Goal: Task Accomplishment & Management: Use online tool/utility

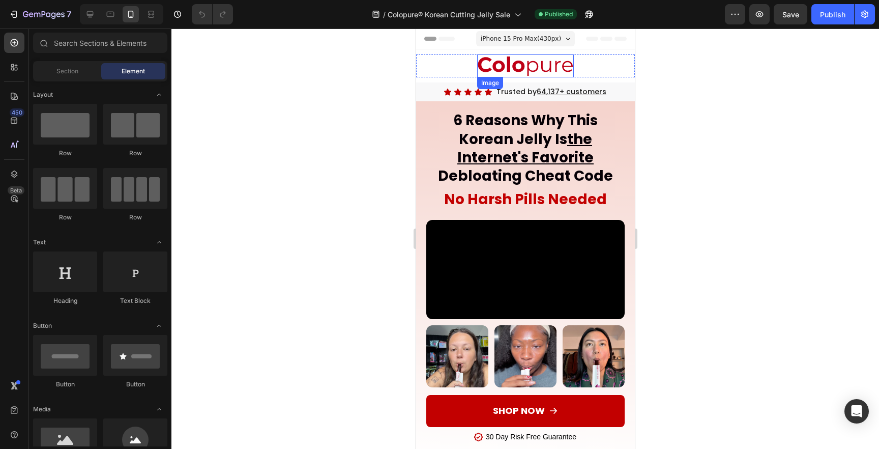
click at [524, 73] on img at bounding box center [524, 65] width 97 height 23
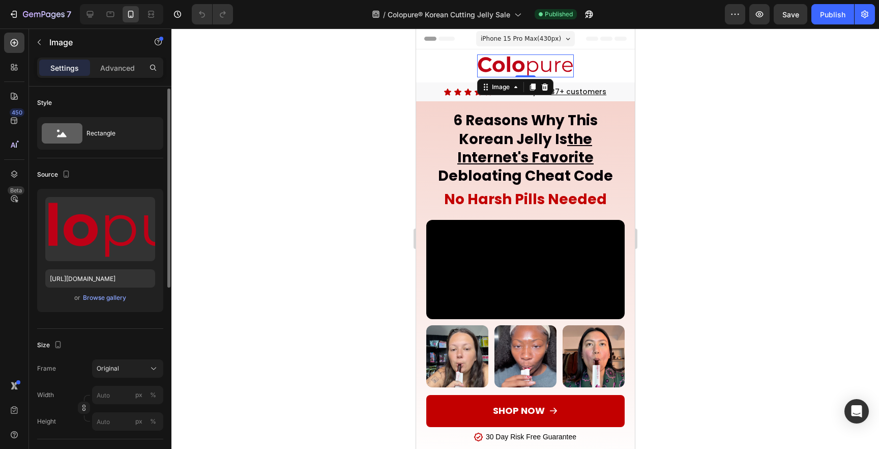
scroll to position [11, 0]
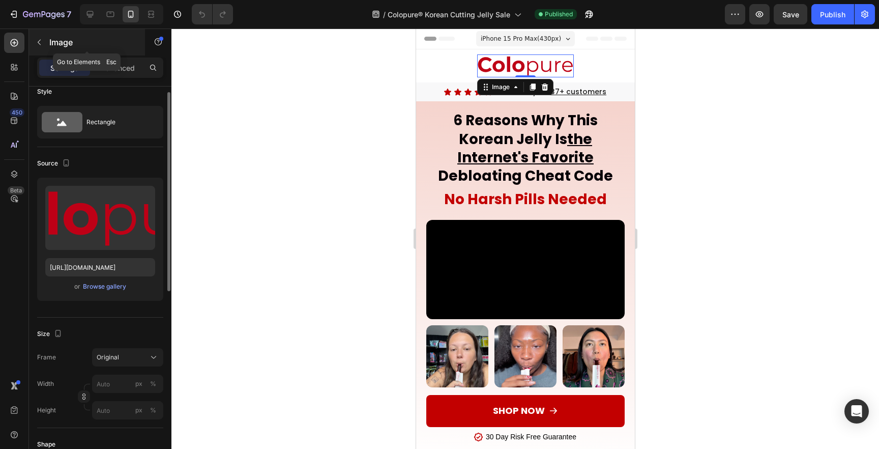
click at [116, 54] on div "Image" at bounding box center [87, 42] width 116 height 26
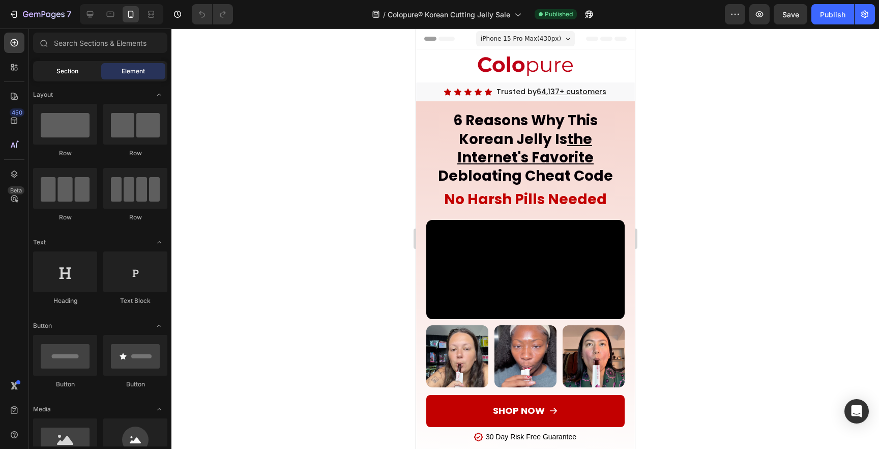
click at [58, 75] on span "Section" at bounding box center [67, 71] width 22 height 9
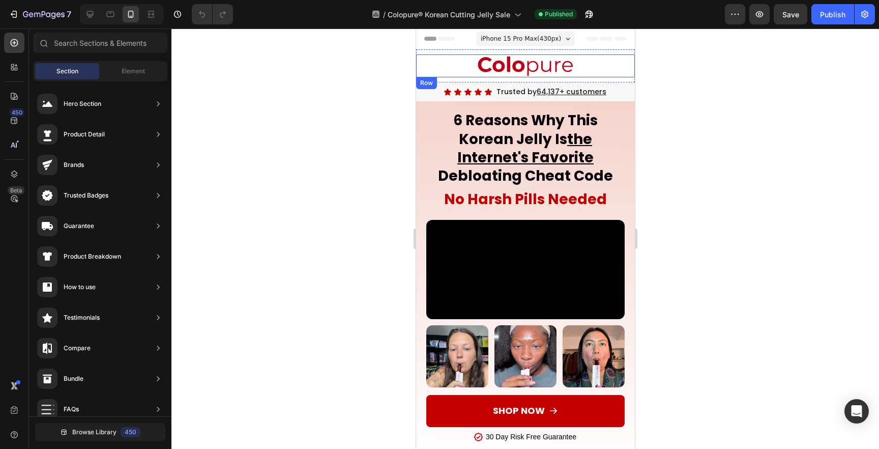
click at [469, 73] on div "Image" at bounding box center [524, 65] width 219 height 23
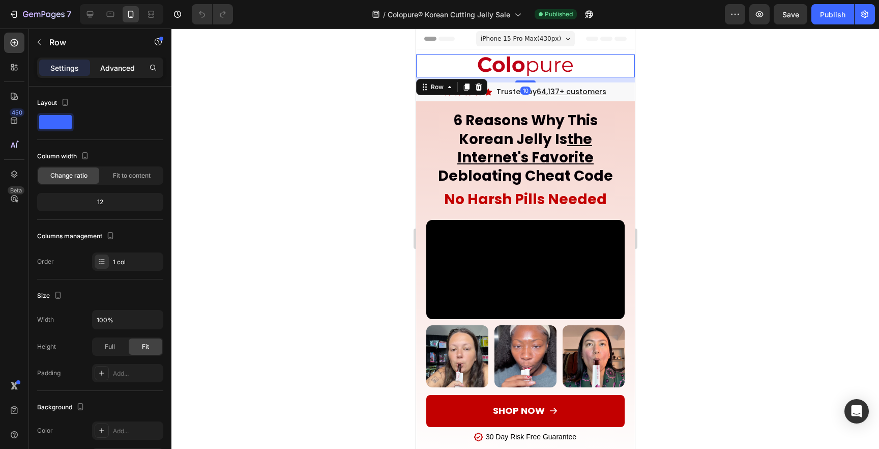
click at [120, 66] on p "Advanced" at bounding box center [117, 68] width 35 height 11
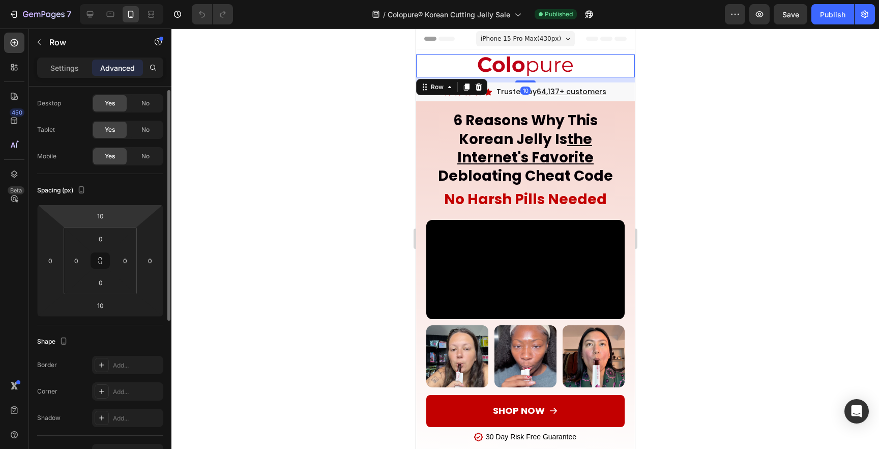
scroll to position [24, 0]
click at [458, 68] on div "Image" at bounding box center [524, 65] width 219 height 23
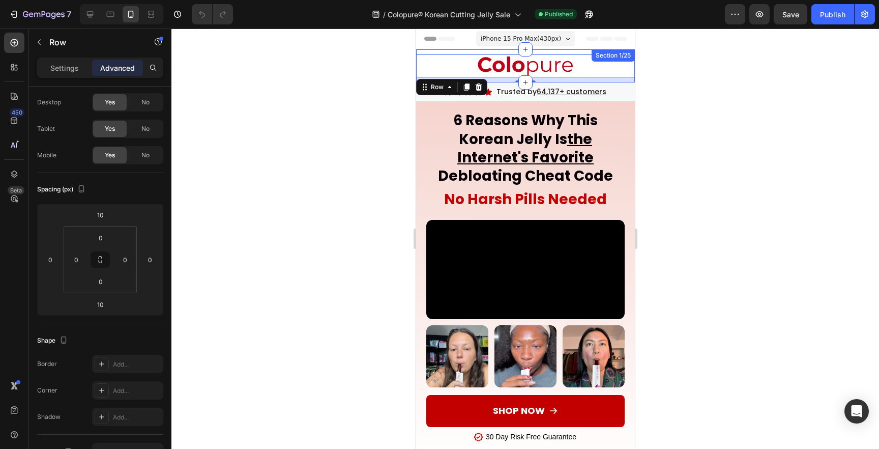
click at [569, 52] on div "Image Row 10 Section 1/25" at bounding box center [524, 65] width 219 height 33
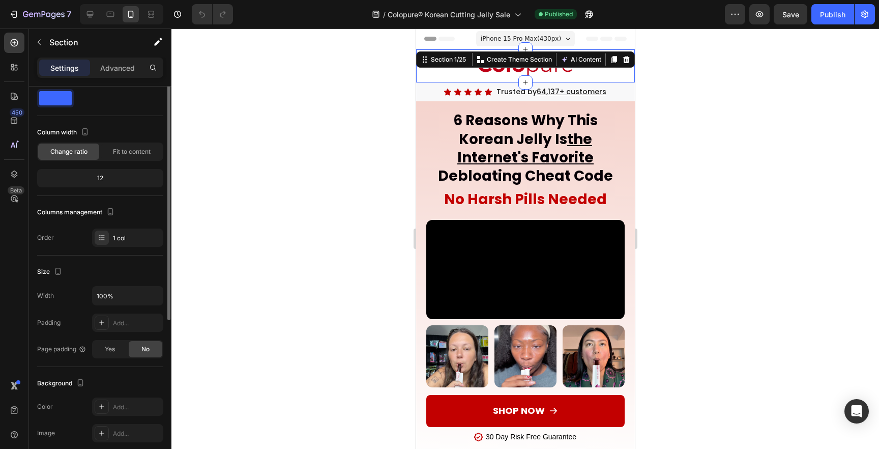
scroll to position [0, 0]
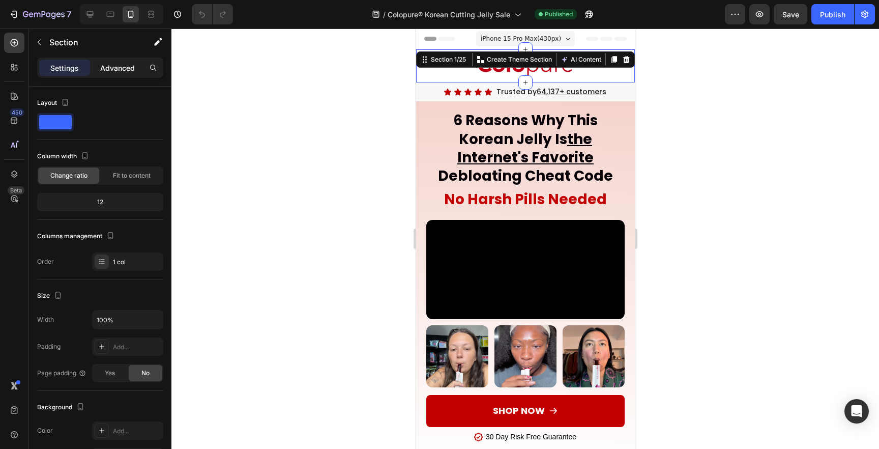
click at [115, 68] on p "Advanced" at bounding box center [117, 68] width 35 height 11
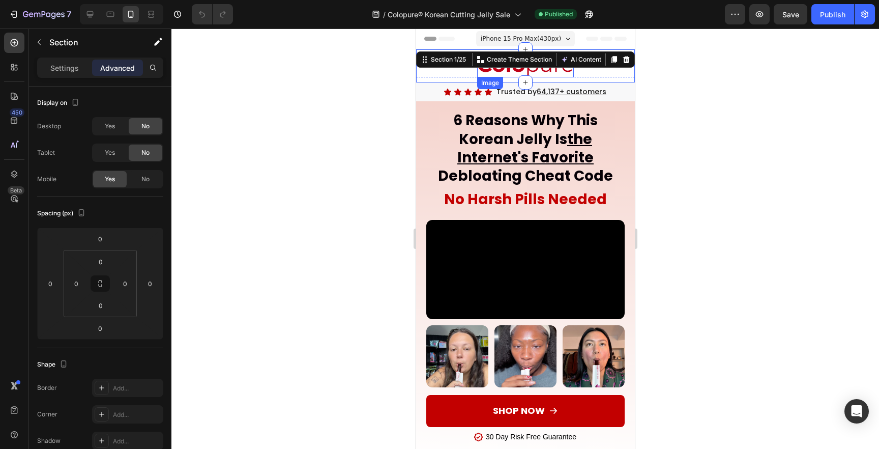
click at [483, 73] on img at bounding box center [524, 65] width 97 height 23
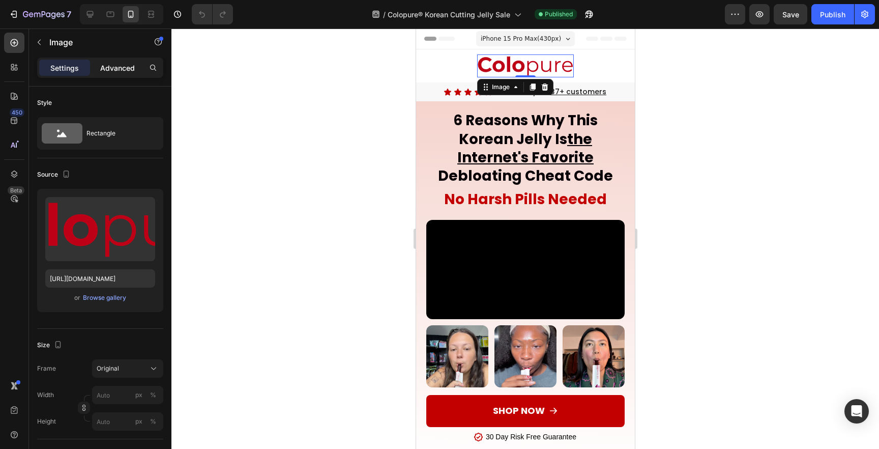
click at [105, 69] on p "Advanced" at bounding box center [117, 68] width 35 height 11
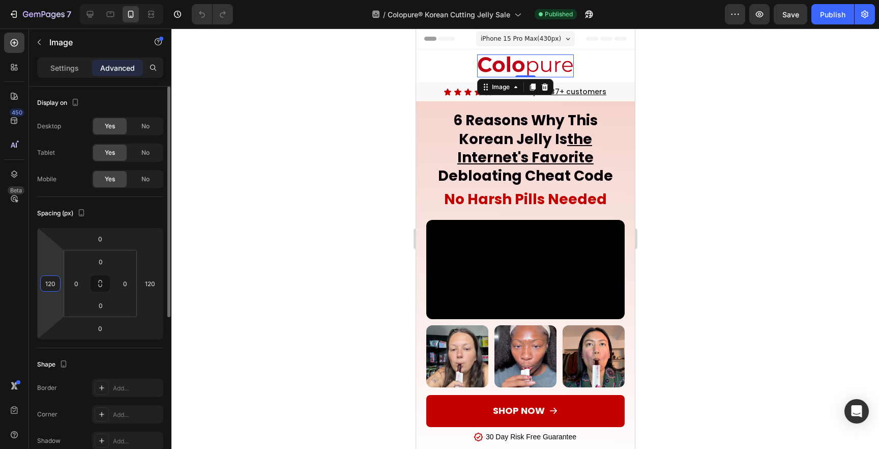
click at [53, 287] on input "120" at bounding box center [50, 283] width 15 height 15
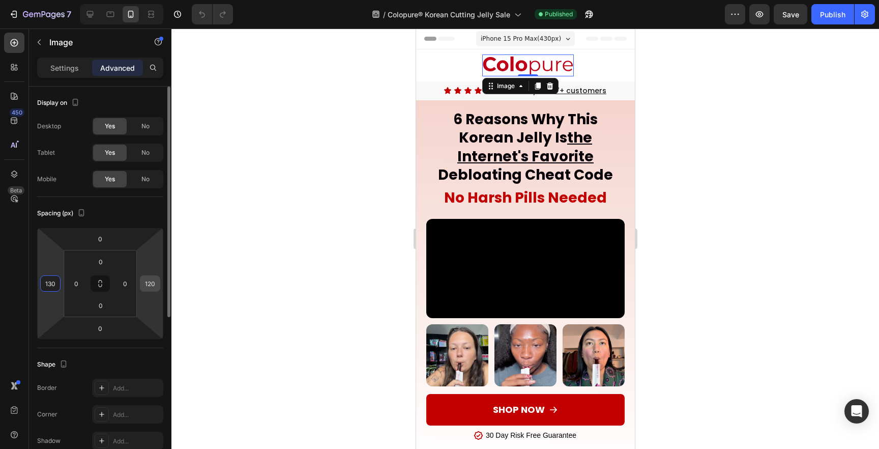
type input "130"
click at [146, 291] on div "120" at bounding box center [150, 283] width 20 height 16
click at [150, 285] on input "120" at bounding box center [149, 283] width 15 height 15
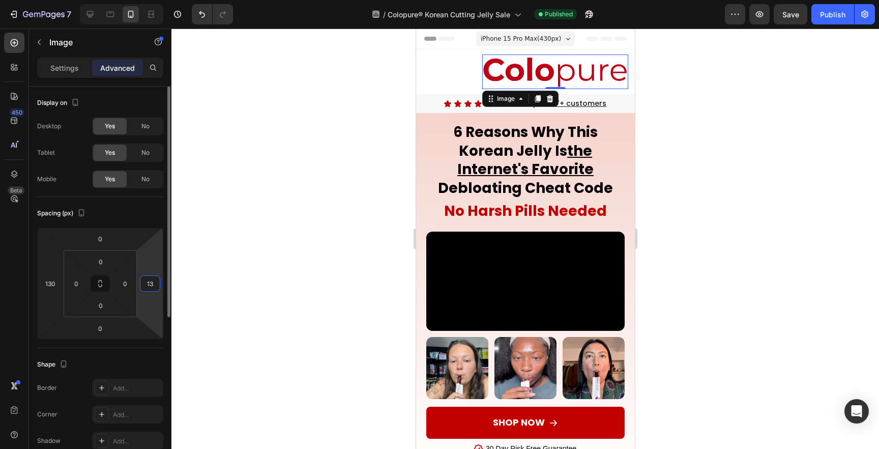
type input "130"
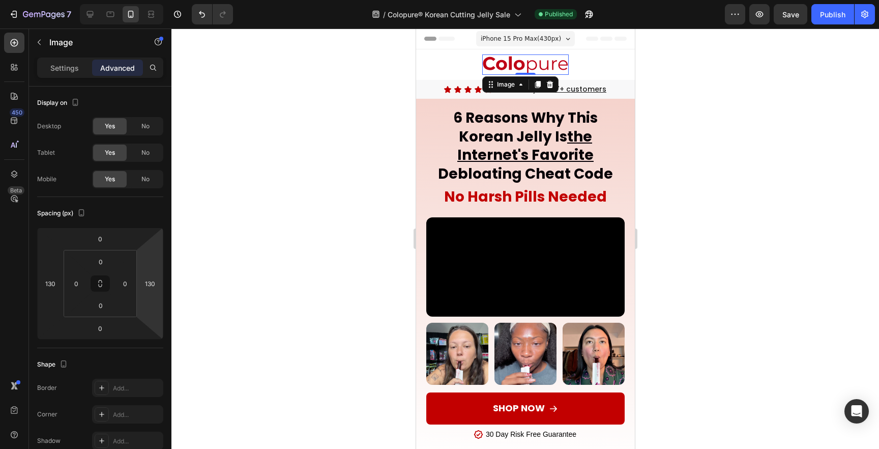
click at [273, 224] on div at bounding box center [524, 238] width 707 height 420
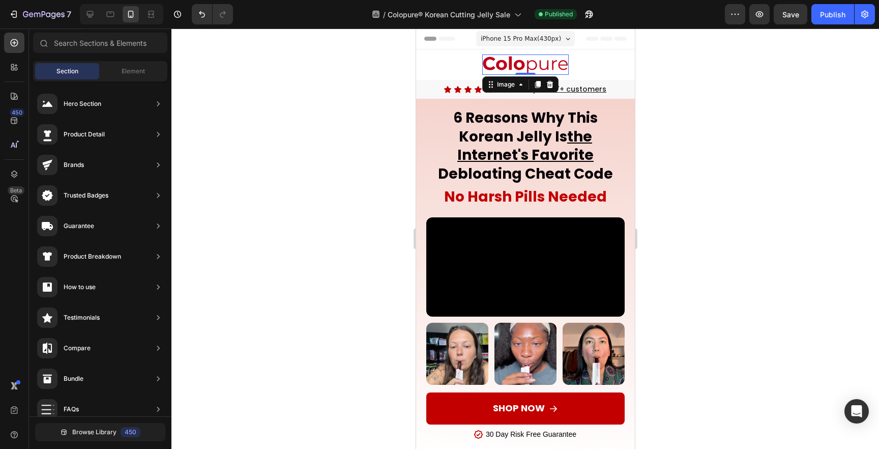
click at [496, 63] on img at bounding box center [525, 64] width 86 height 20
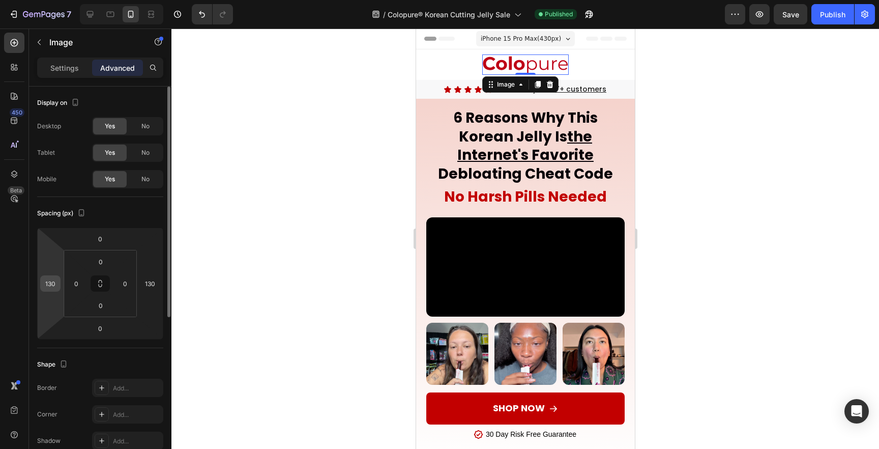
click at [52, 278] on input "130" at bounding box center [50, 283] width 15 height 15
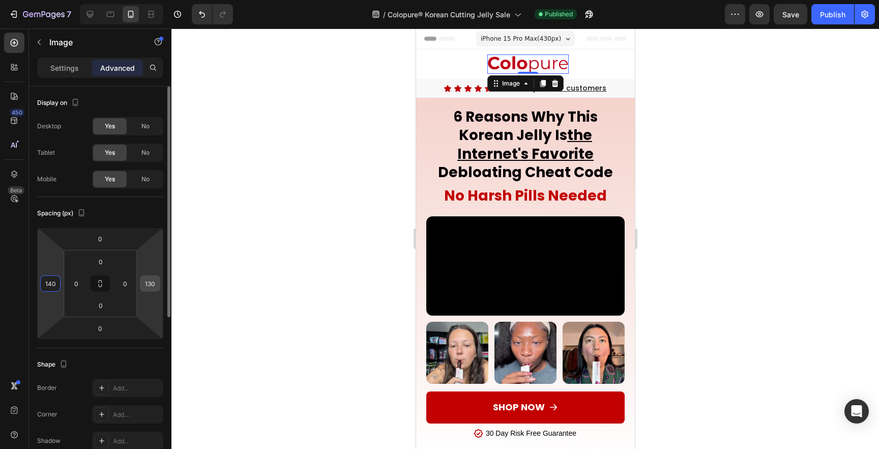
type input "140"
click at [148, 287] on input "130" at bounding box center [149, 283] width 15 height 15
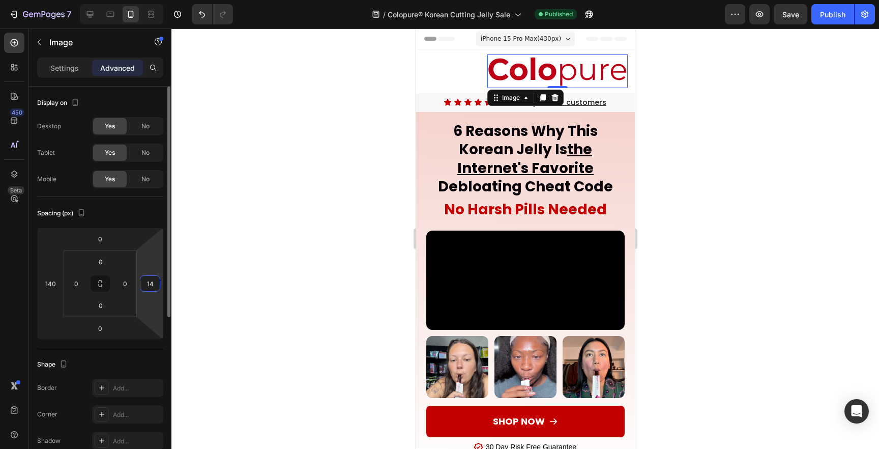
type input "140"
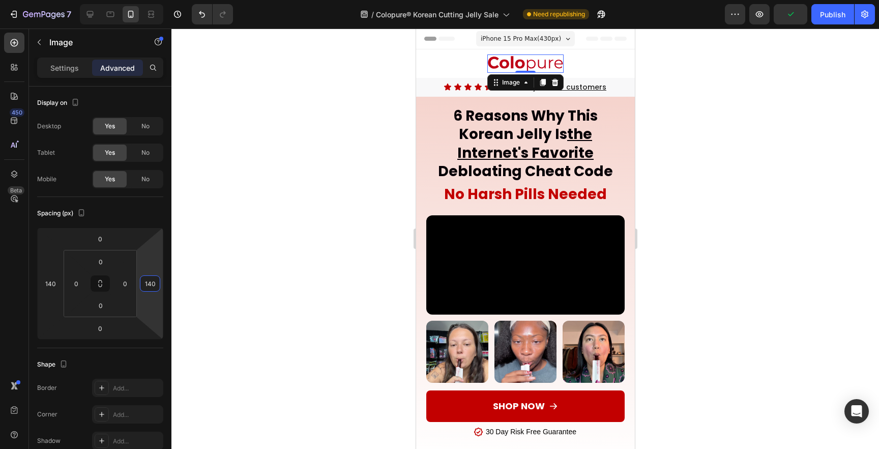
click at [303, 217] on div at bounding box center [524, 238] width 707 height 420
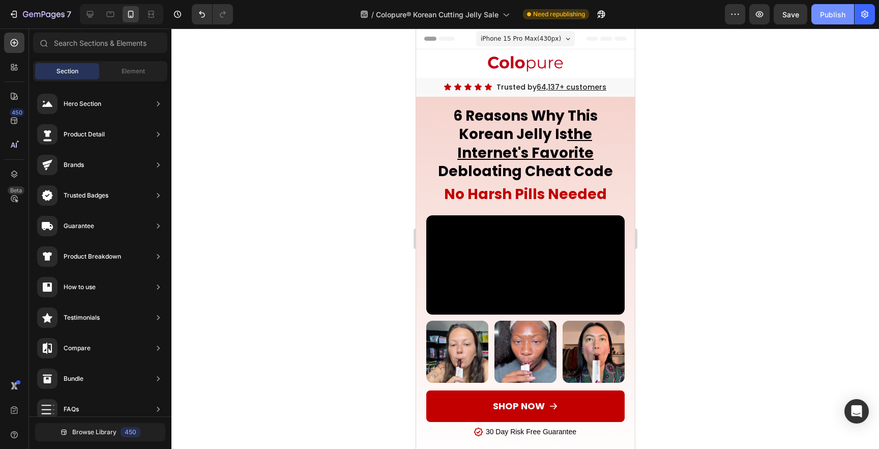
click at [831, 12] on div "Publish" at bounding box center [832, 14] width 25 height 11
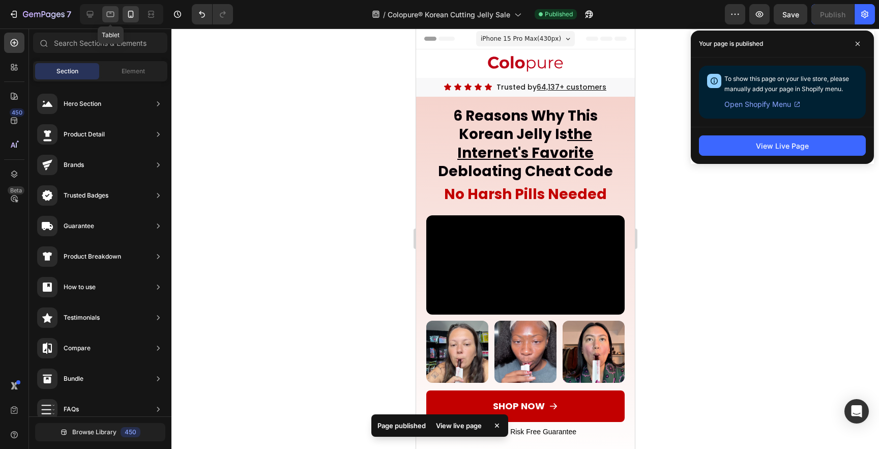
click at [110, 19] on icon at bounding box center [110, 14] width 10 height 10
